Goal: Information Seeking & Learning: Learn about a topic

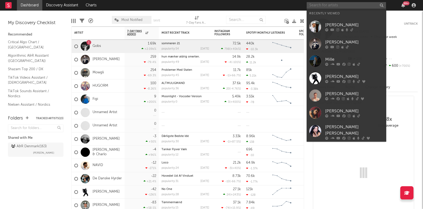
click at [342, 6] on input "text" at bounding box center [346, 5] width 79 height 7
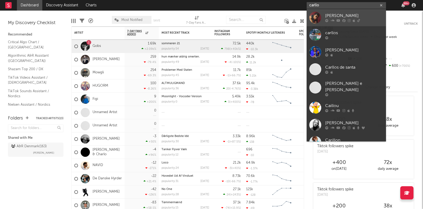
type input "carllo"
click at [338, 19] on icon at bounding box center [338, 20] width 4 height 3
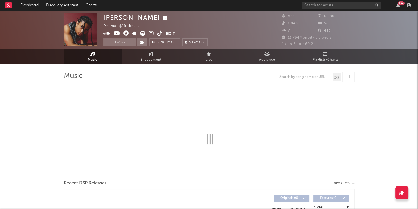
select select "1w"
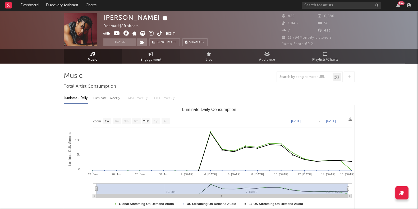
click at [159, 57] on span "Engagement" at bounding box center [150, 60] width 21 height 6
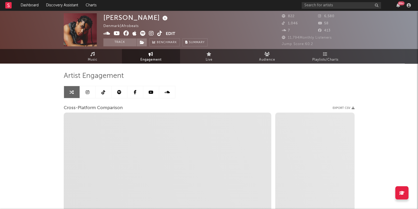
select select "1w"
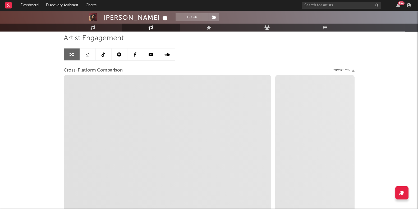
scroll to position [39, 0]
select select "1m"
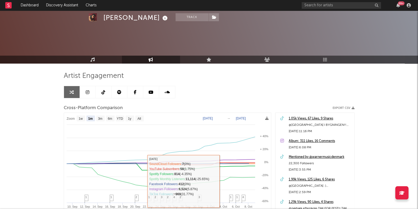
scroll to position [79, 0]
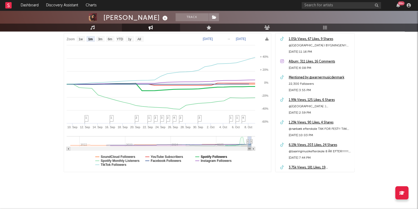
click at [206, 155] on text "Spotify Followers" at bounding box center [214, 157] width 26 height 4
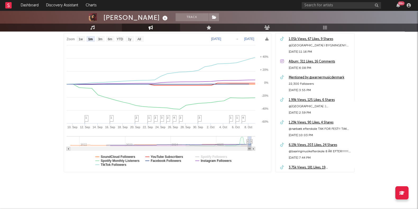
select select "1m"
click at [121, 159] on text "Spotify Monthly Listeners" at bounding box center [120, 161] width 39 height 4
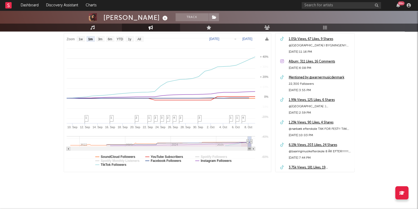
select select "1m"
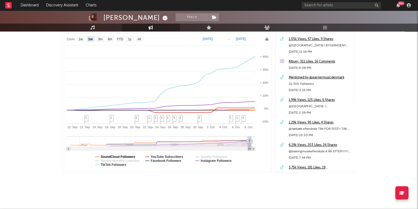
click at [119, 156] on text "SoundCloud Followers" at bounding box center [118, 157] width 35 height 4
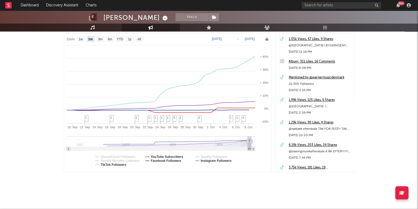
select select "1m"
click at [121, 159] on text "Spotify Monthly Listeners" at bounding box center [120, 161] width 39 height 4
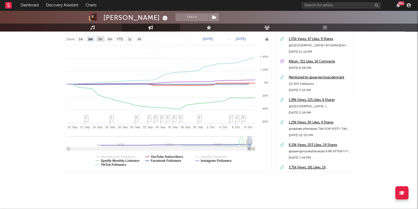
click at [99, 39] on text "3m" at bounding box center [100, 39] width 4 height 4
select select "3m"
type input "[DATE]"
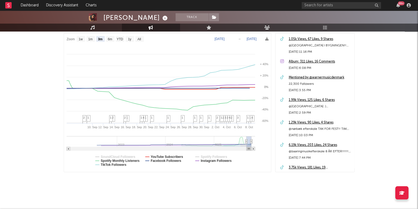
select select "3m"
